Goal: Information Seeking & Learning: Learn about a topic

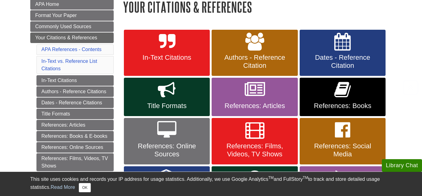
scroll to position [95, 0]
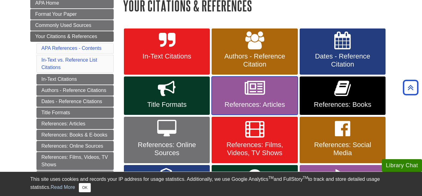
click at [274, 101] on span "References: Articles" at bounding box center [255, 105] width 77 height 8
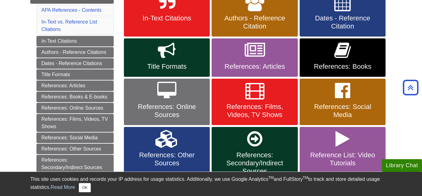
scroll to position [60, 0]
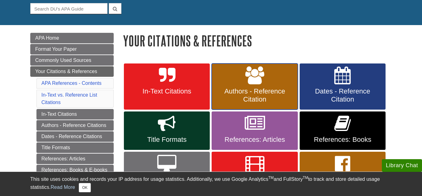
click at [230, 91] on span "Authors - Reference Citation" at bounding box center [255, 95] width 77 height 16
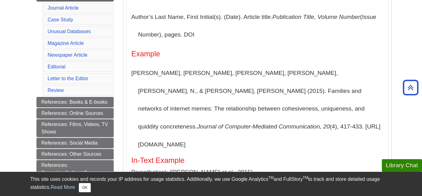
scroll to position [128, 0]
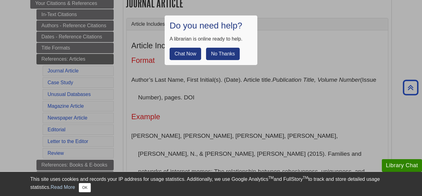
click at [225, 51] on button "No Thanks" at bounding box center [223, 54] width 34 height 12
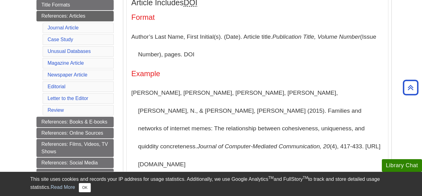
scroll to position [170, 0]
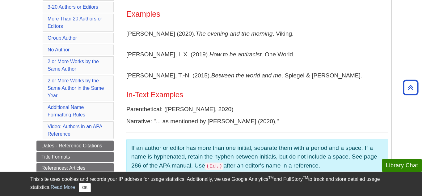
scroll to position [184, 0]
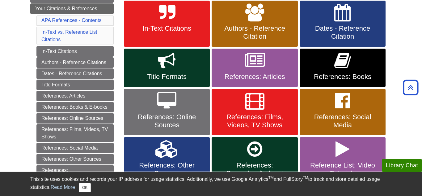
scroll to position [122, 0]
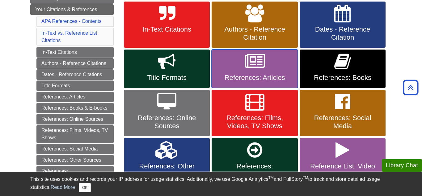
click at [253, 81] on span "References: Articles" at bounding box center [255, 78] width 77 height 8
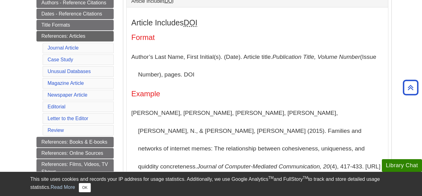
scroll to position [151, 0]
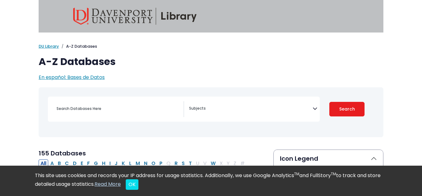
select select "Database Subject Filter"
click at [46, 44] on link "DU Library" at bounding box center [49, 46] width 20 height 6
